Goal: Information Seeking & Learning: Learn about a topic

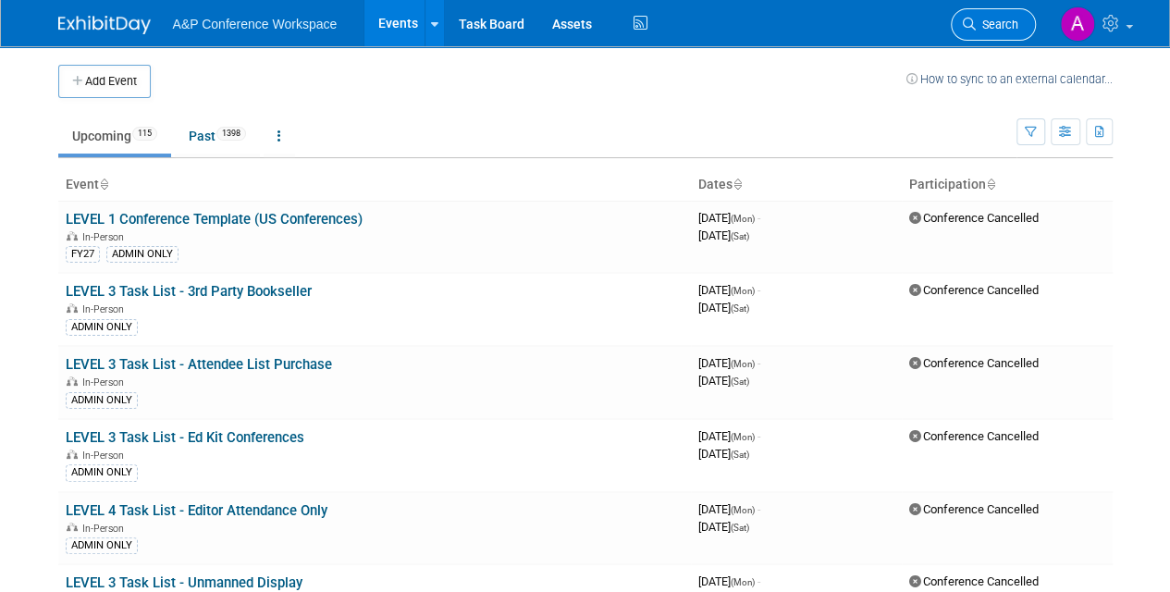
click at [1000, 22] on span "Search" at bounding box center [996, 25] width 43 height 14
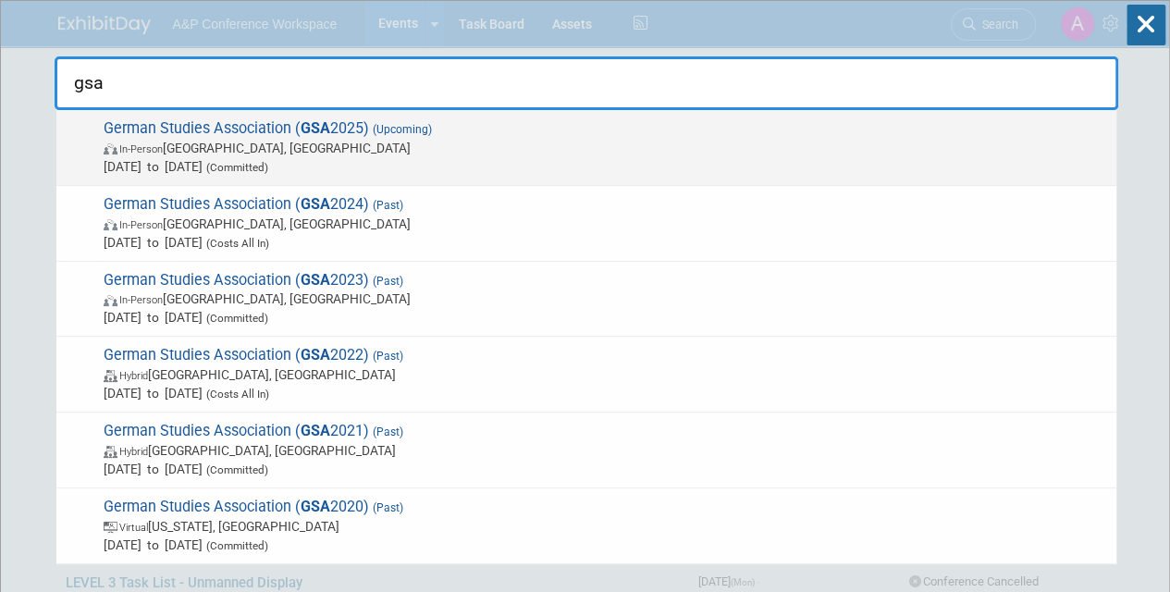
type input "gsa"
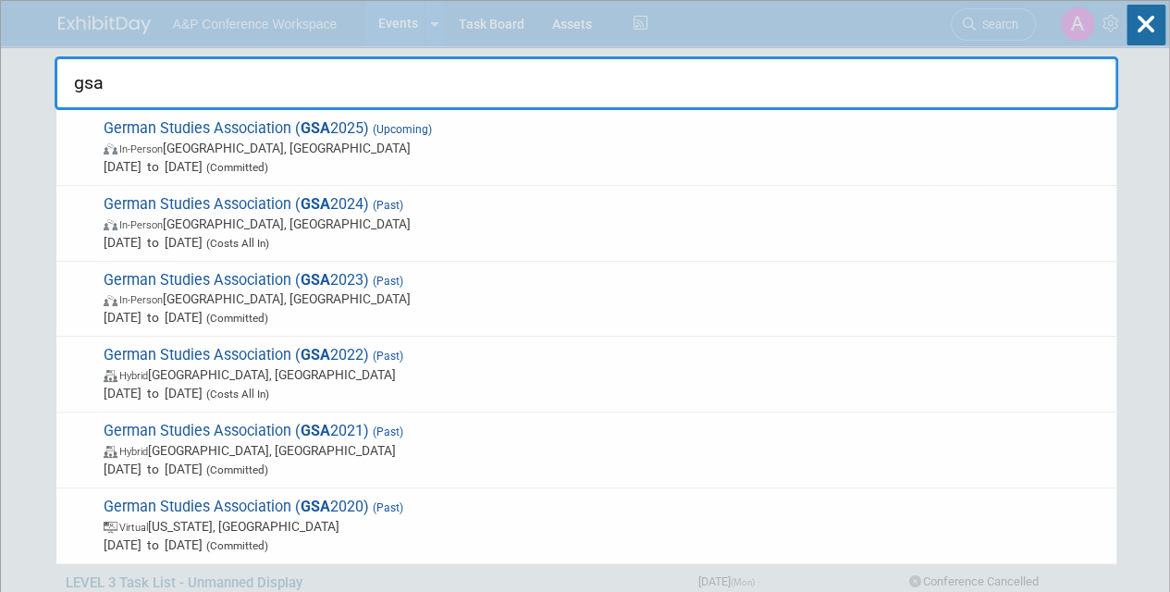
click at [407, 139] on span "German Studies Association ( GSA 2025) (Upcoming) In-Person [GEOGRAPHIC_DATA], …" at bounding box center [602, 147] width 1009 height 56
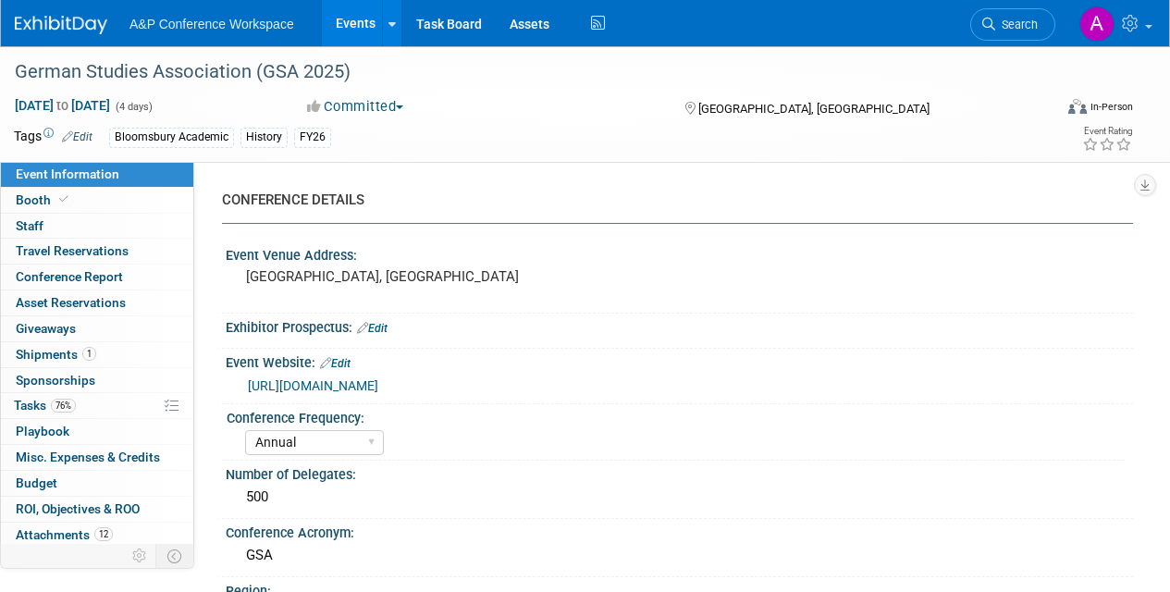
select select "Annual"
select select "Level 2"
select select "In-Person Booth"
select select "History"
select select "Bloomsbury Academic"
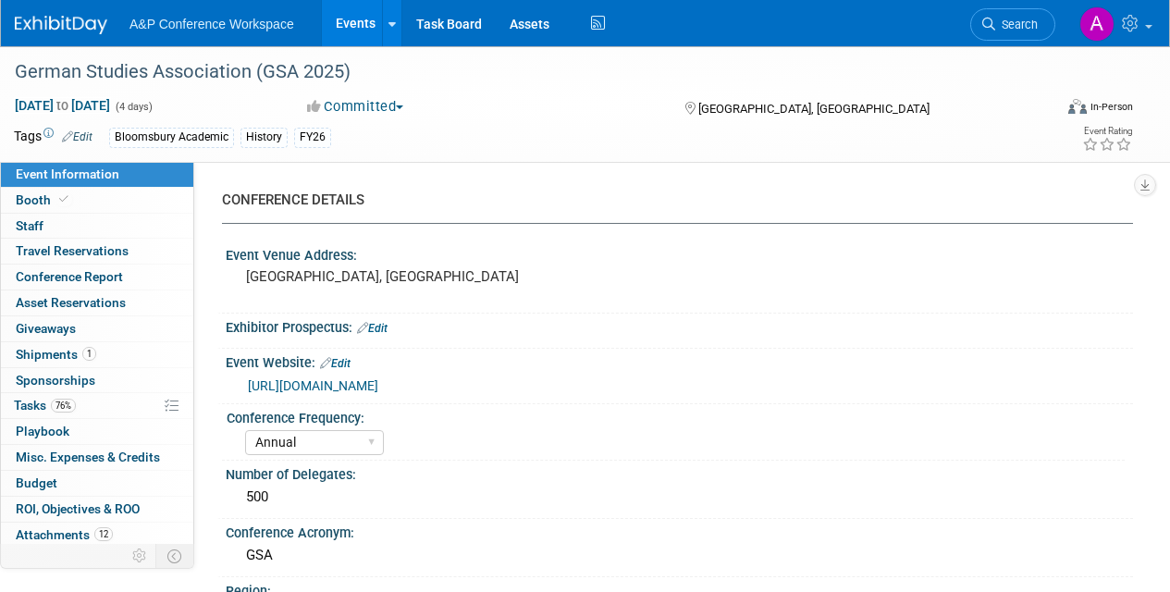
select select "Amanda Oney"
select select "Joe Kreuser"
select select "Caitlin Flint"
select select "Brand/Subject Presence​"
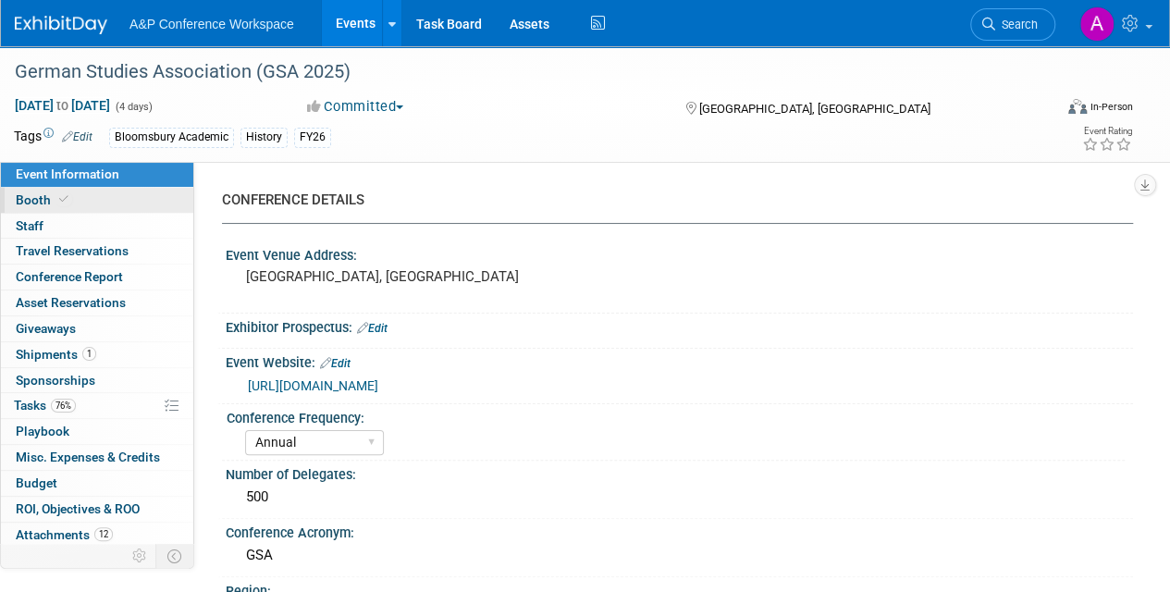
click at [40, 200] on span "Booth" at bounding box center [44, 199] width 56 height 15
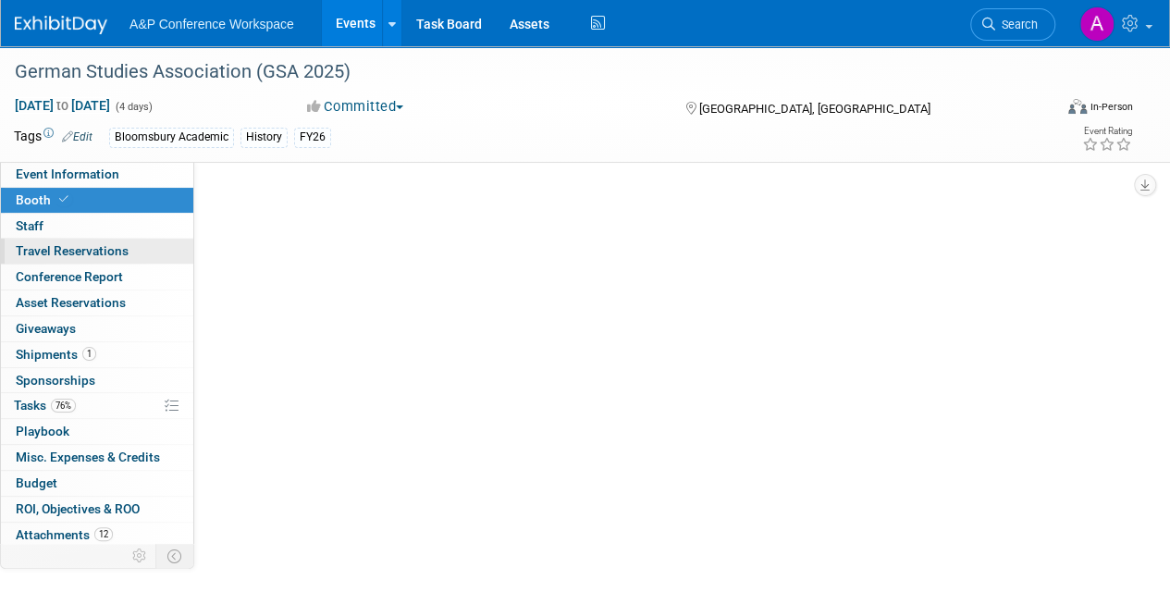
select select "CUAP"
